Goal: Register for event/course

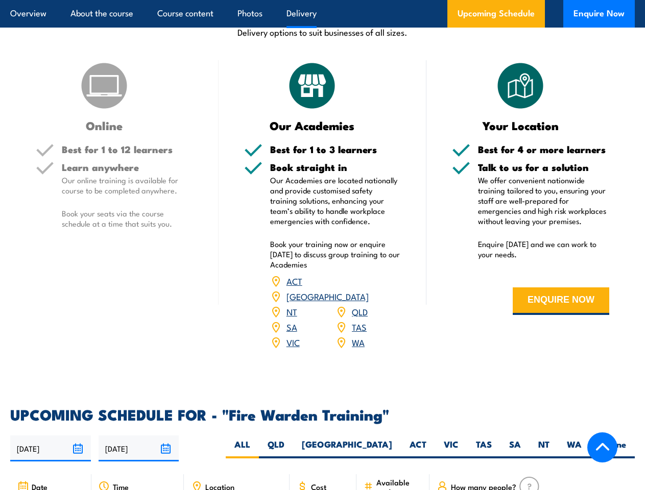
click at [322, 0] on article "Overview About the course Course content Photos Delivery Upcoming Schedule Enqu…" at bounding box center [322, 14] width 624 height 28
click at [51, 435] on input "[DATE]" at bounding box center [50, 448] width 81 height 26
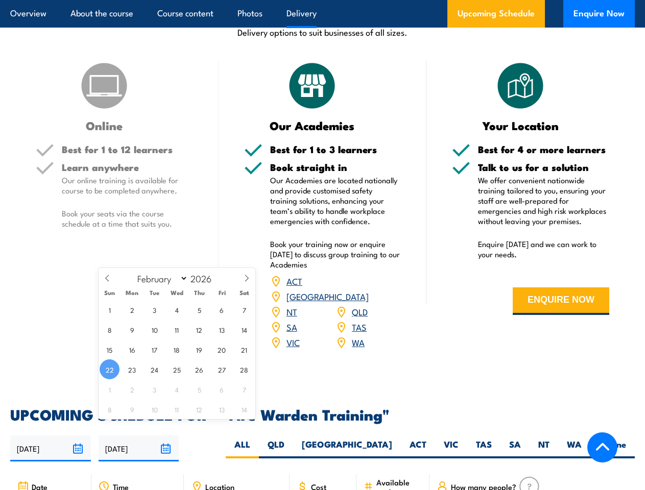
click at [139, 435] on input "[DATE]" at bounding box center [139, 448] width 81 height 26
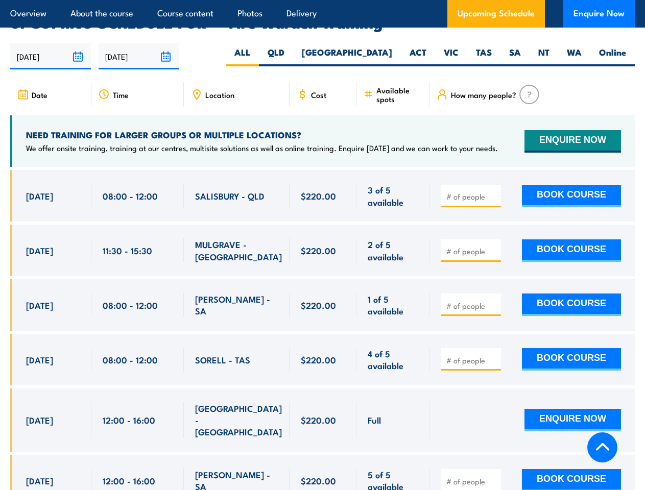
click at [322, 0] on article "Overview About the course Course content Photos Delivery Upcoming Schedule Enqu…" at bounding box center [322, 14] width 624 height 28
click at [51, 43] on input "[DATE]" at bounding box center [50, 56] width 81 height 26
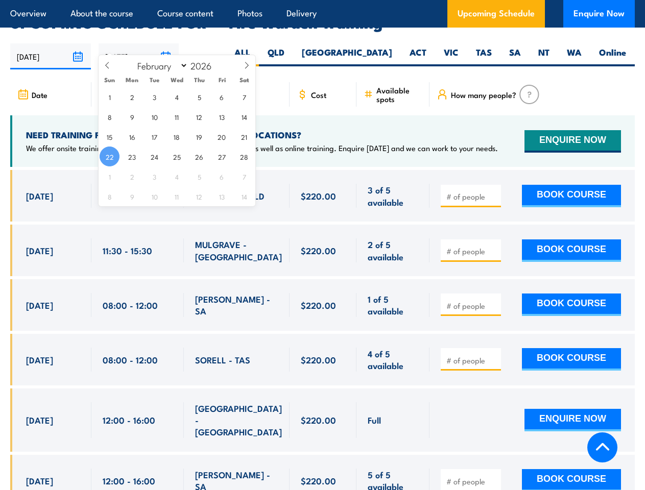
click at [139, 43] on input "[DATE]" at bounding box center [139, 56] width 81 height 26
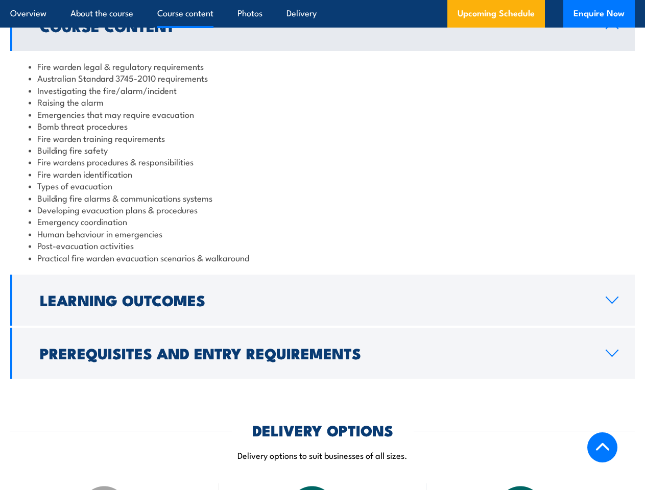
click at [322, 0] on article "Overview About the course Course content Photos Delivery Upcoming Schedule Enqu…" at bounding box center [322, 14] width 624 height 28
click at [322, 300] on h2 "Learning Outcomes" at bounding box center [314, 299] width 549 height 13
